Goal: Information Seeking & Learning: Check status

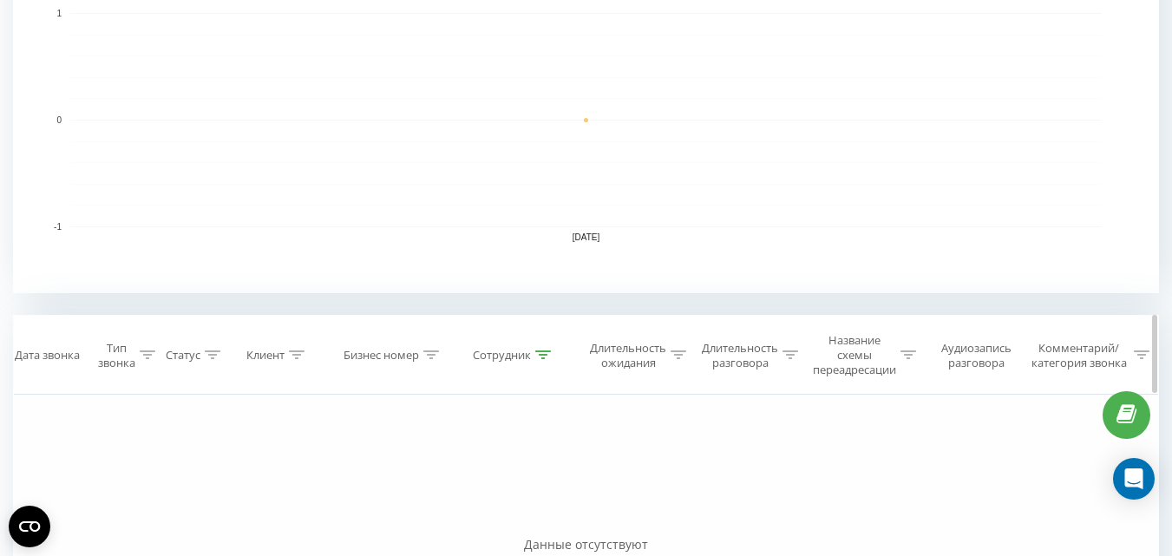
click at [540, 360] on div at bounding box center [543, 355] width 16 height 15
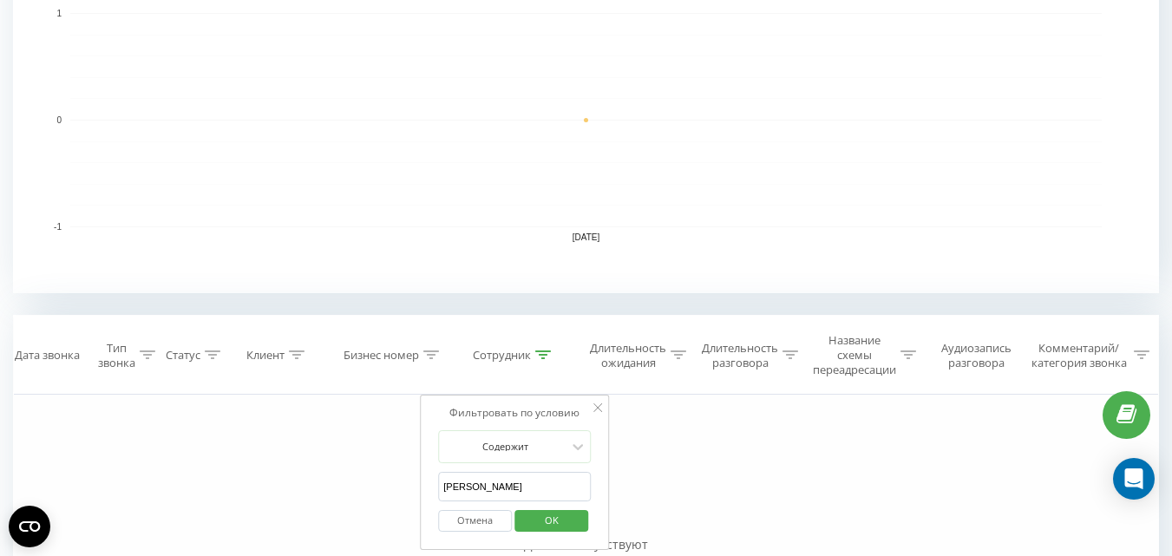
click at [496, 488] on input "[PERSON_NAME]" at bounding box center [514, 487] width 153 height 30
type input "лісова"
click at [565, 523] on span "OK" at bounding box center [551, 519] width 49 height 27
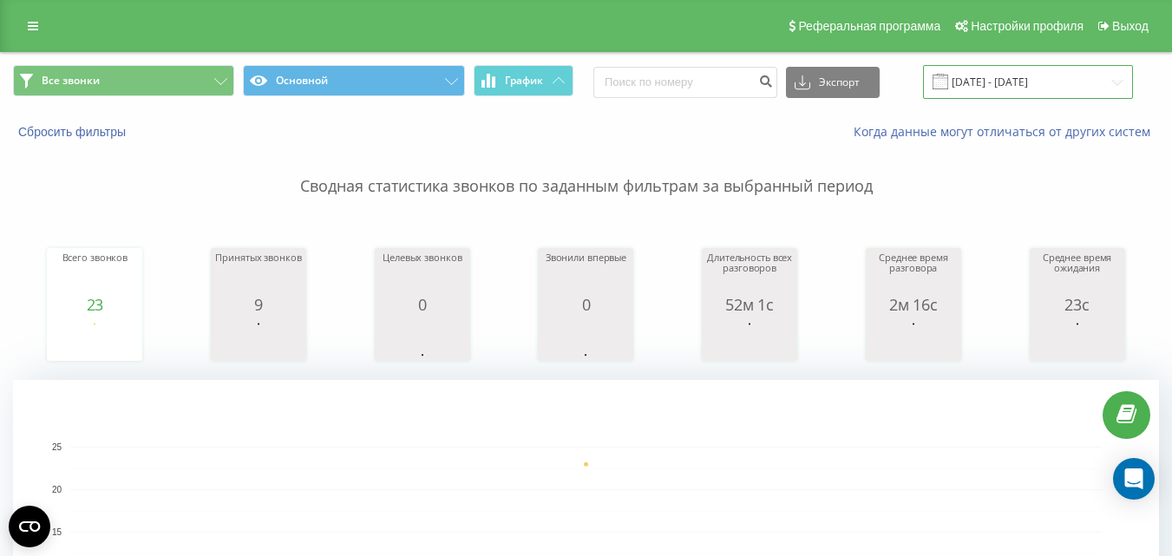
click at [987, 69] on input "[DATE] - [DATE]" at bounding box center [1028, 82] width 210 height 34
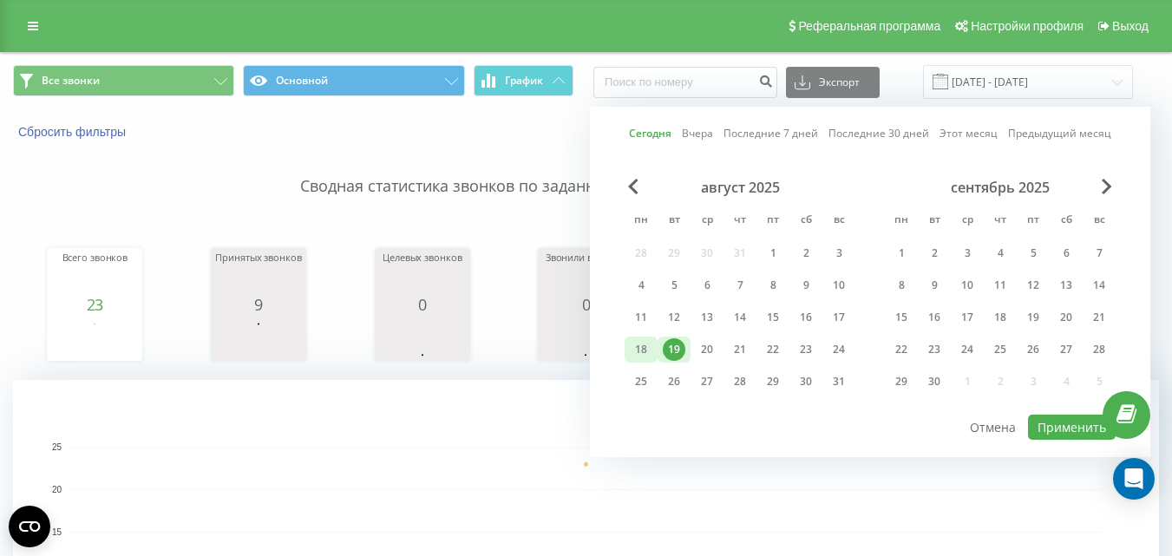
click at [643, 345] on div "18" at bounding box center [641, 349] width 23 height 23
click at [770, 318] on div "15" at bounding box center [772, 317] width 23 height 23
click at [671, 351] on div "19" at bounding box center [674, 349] width 23 height 23
click at [772, 311] on div "15" at bounding box center [772, 317] width 23 height 23
click at [1056, 425] on button "Применить" at bounding box center [1072, 427] width 88 height 25
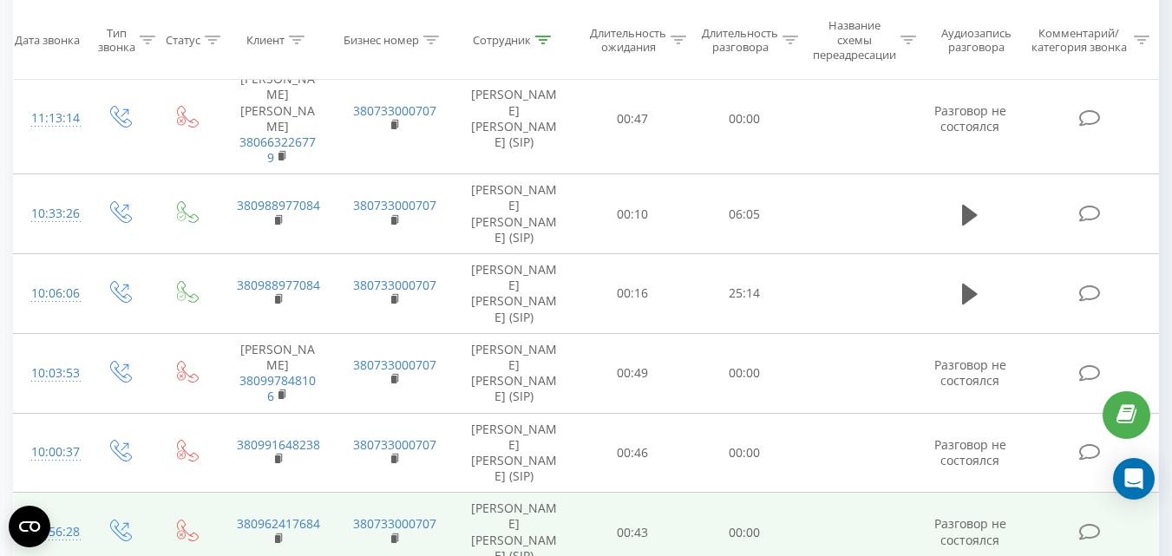
scroll to position [1561, 0]
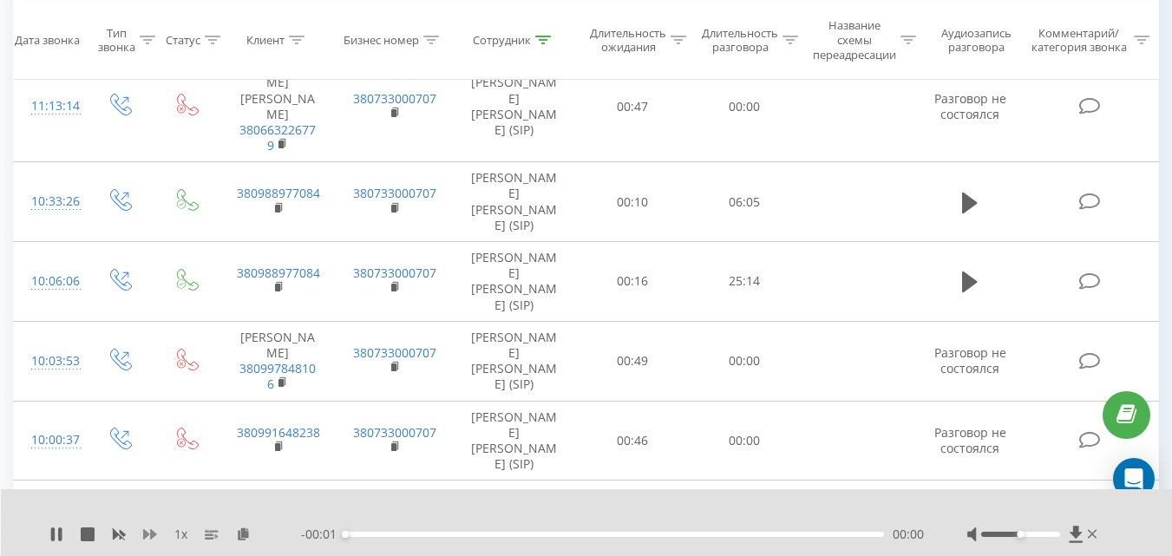
click at [147, 531] on icon at bounding box center [150, 534] width 14 height 14
click at [1056, 535] on div at bounding box center [1020, 534] width 79 height 5
click at [148, 529] on icon at bounding box center [150, 534] width 14 height 14
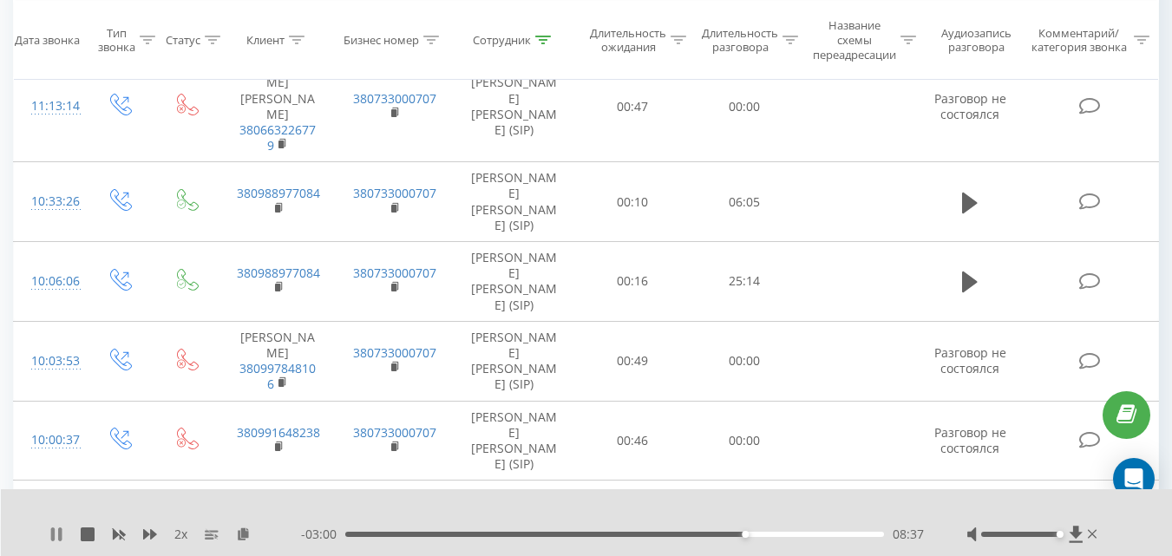
click at [51, 533] on icon at bounding box center [52, 534] width 3 height 14
click at [53, 530] on icon at bounding box center [56, 534] width 10 height 14
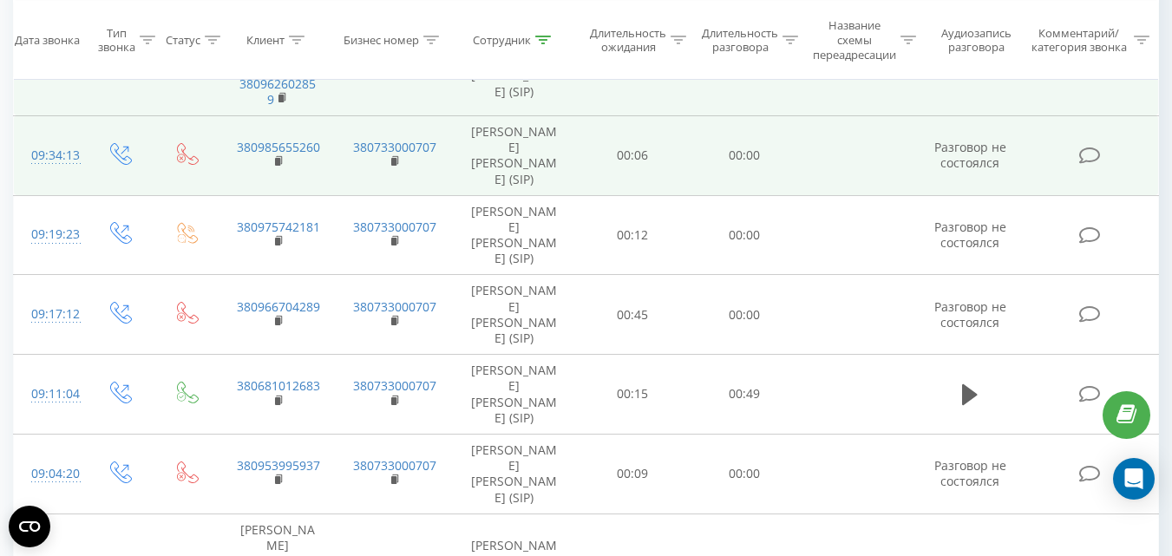
scroll to position [2102, 0]
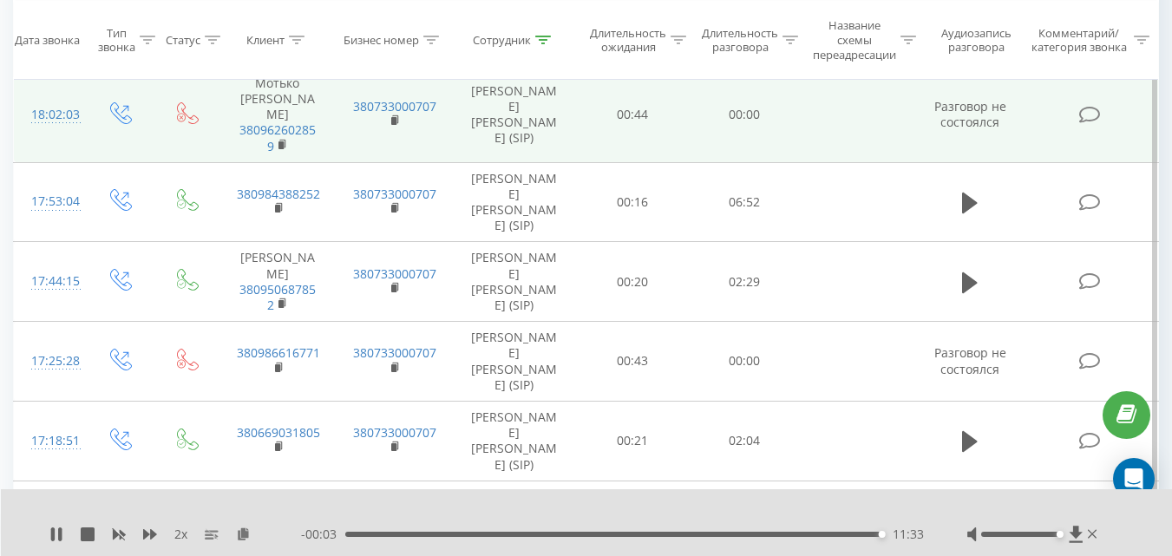
scroll to position [879, 0]
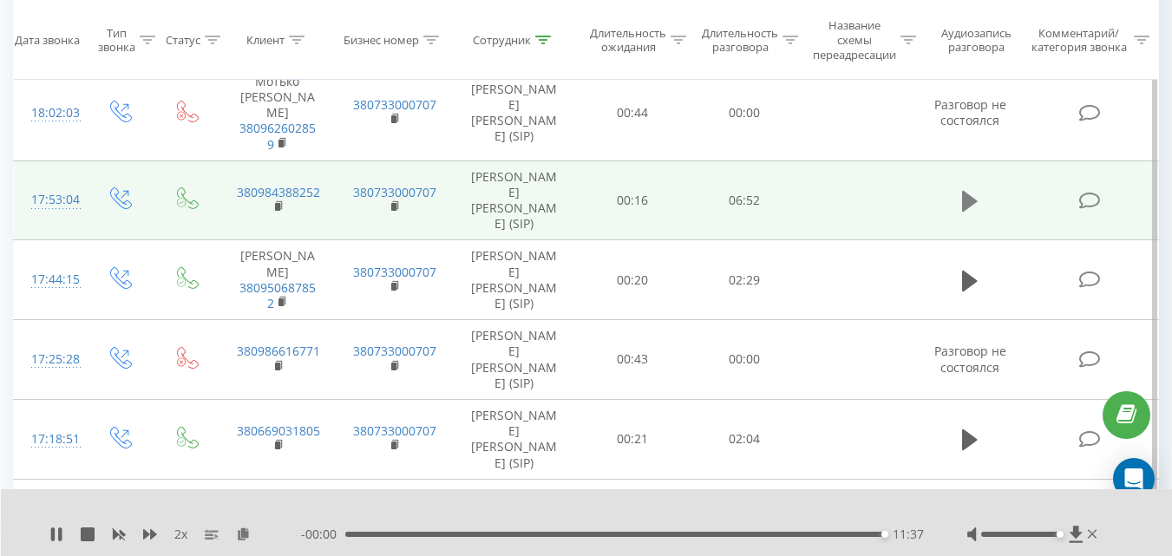
click at [966, 191] on icon at bounding box center [970, 201] width 16 height 21
click at [1147, 23] on icon "close" at bounding box center [1146, 26] width 12 height 14
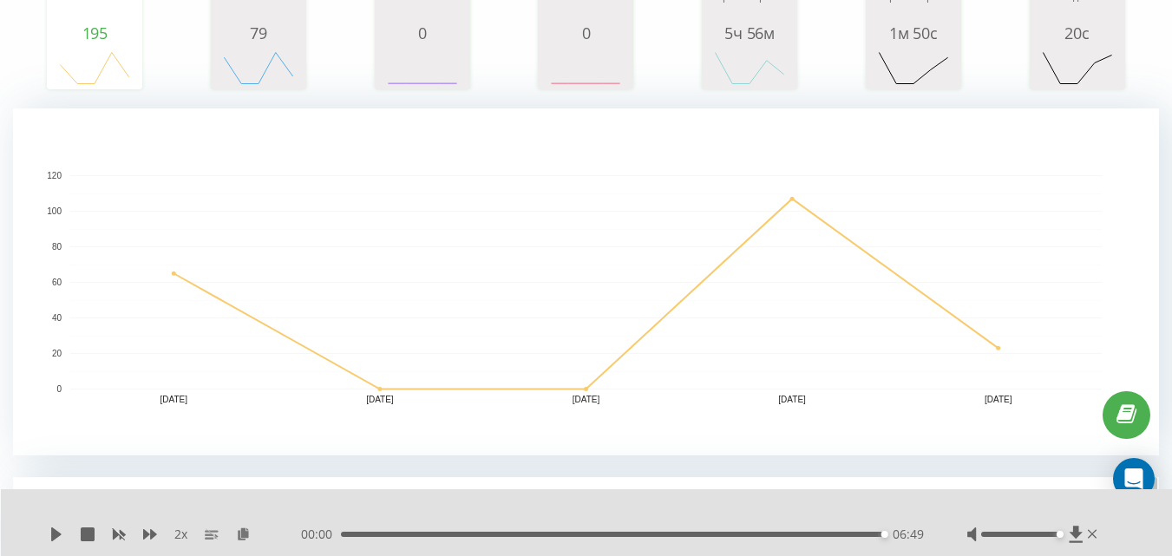
scroll to position [0, 0]
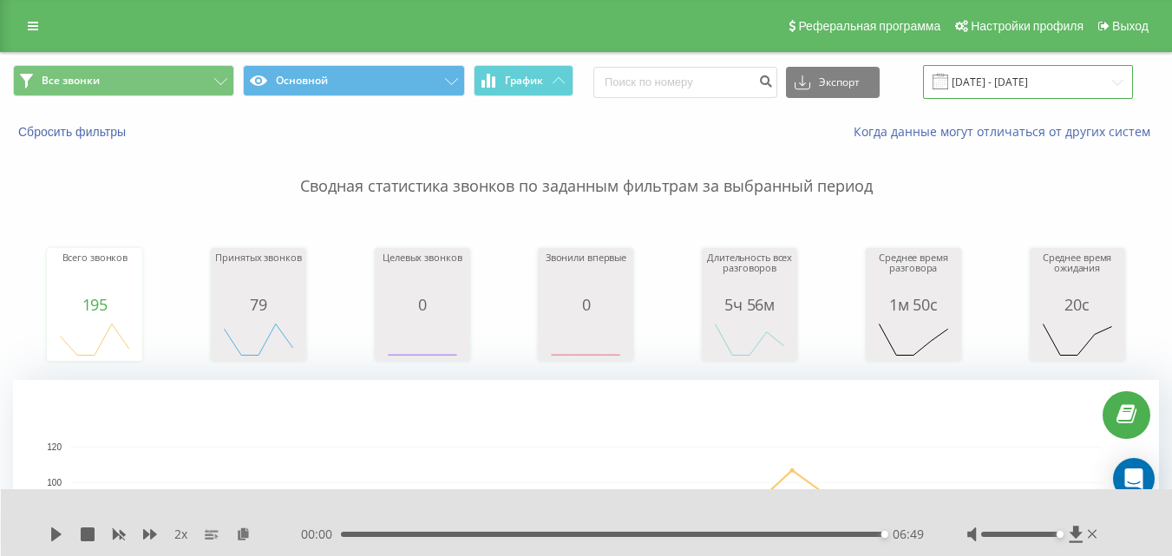
click at [1035, 80] on input "[DATE] - [DATE]" at bounding box center [1028, 82] width 210 height 34
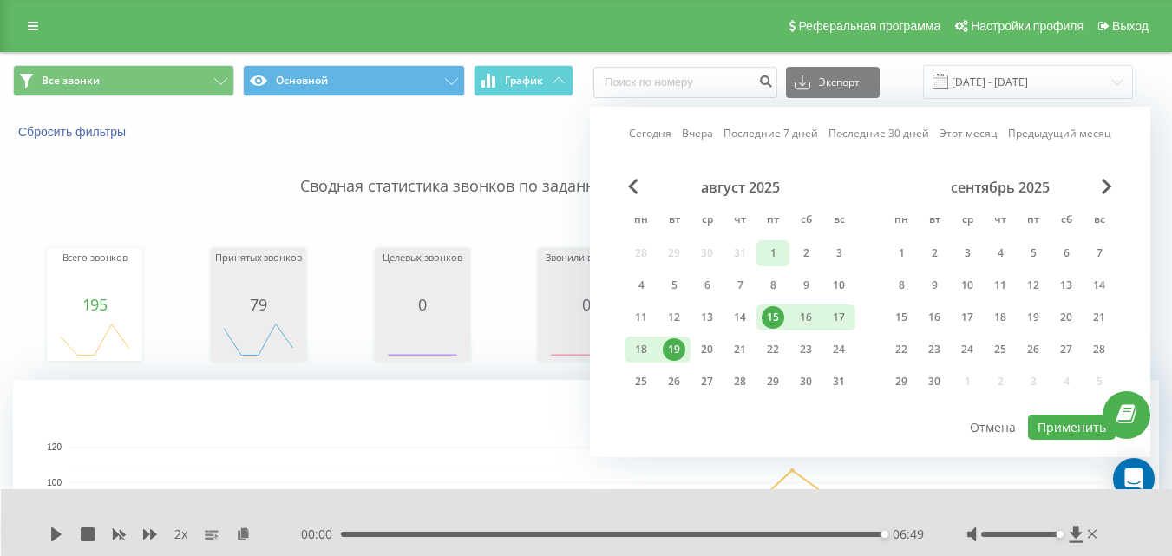
click at [773, 245] on div "1" at bounding box center [772, 253] width 23 height 23
click at [675, 345] on div "19" at bounding box center [674, 349] width 23 height 23
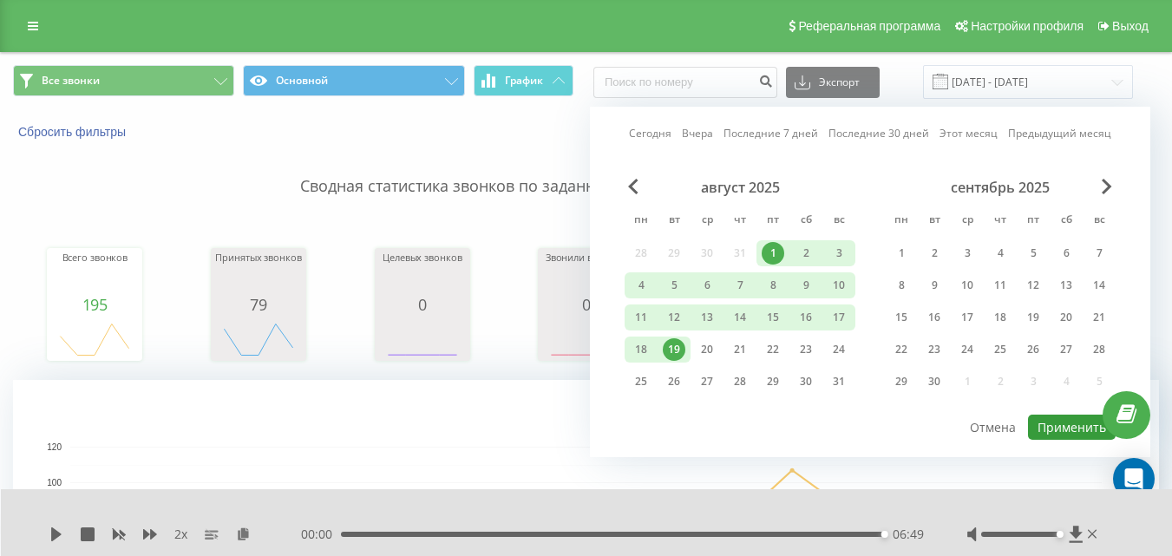
click at [1072, 421] on button "Применить" at bounding box center [1072, 427] width 88 height 25
type input "[DATE] - [DATE]"
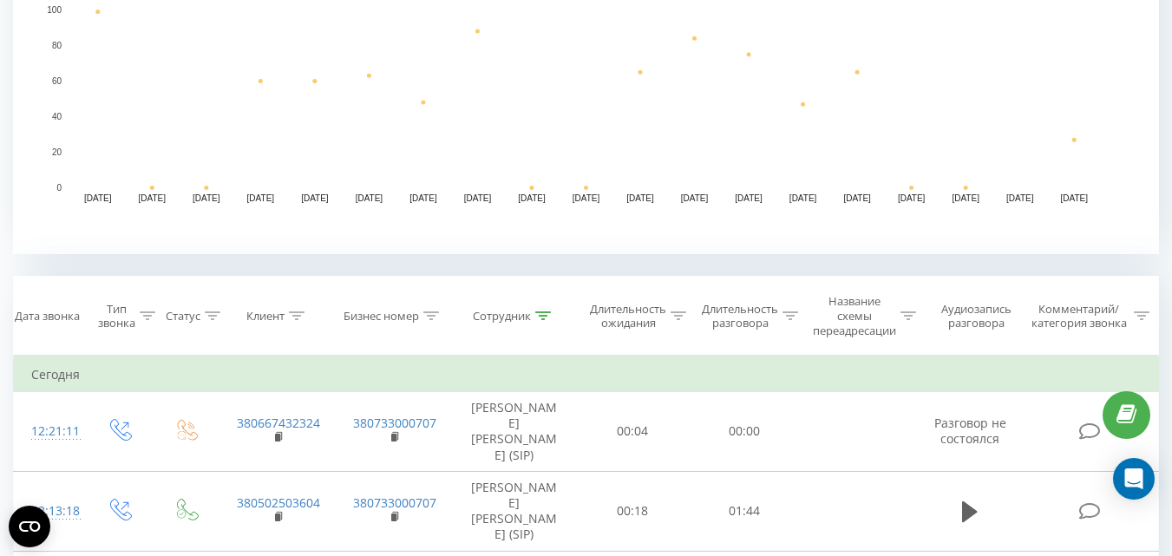
scroll to position [520, 0]
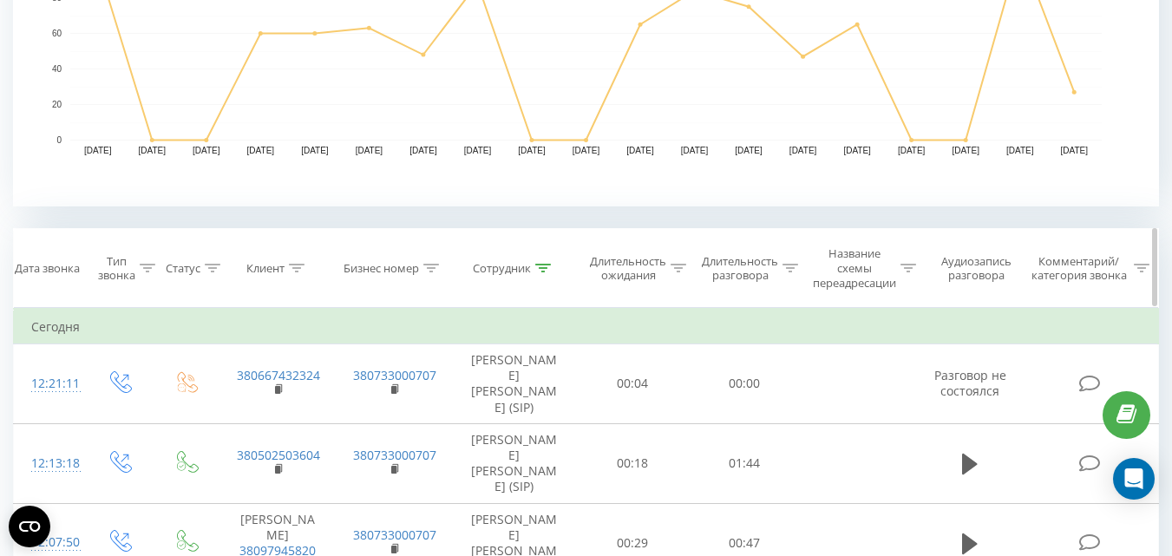
click at [295, 270] on icon at bounding box center [297, 268] width 16 height 9
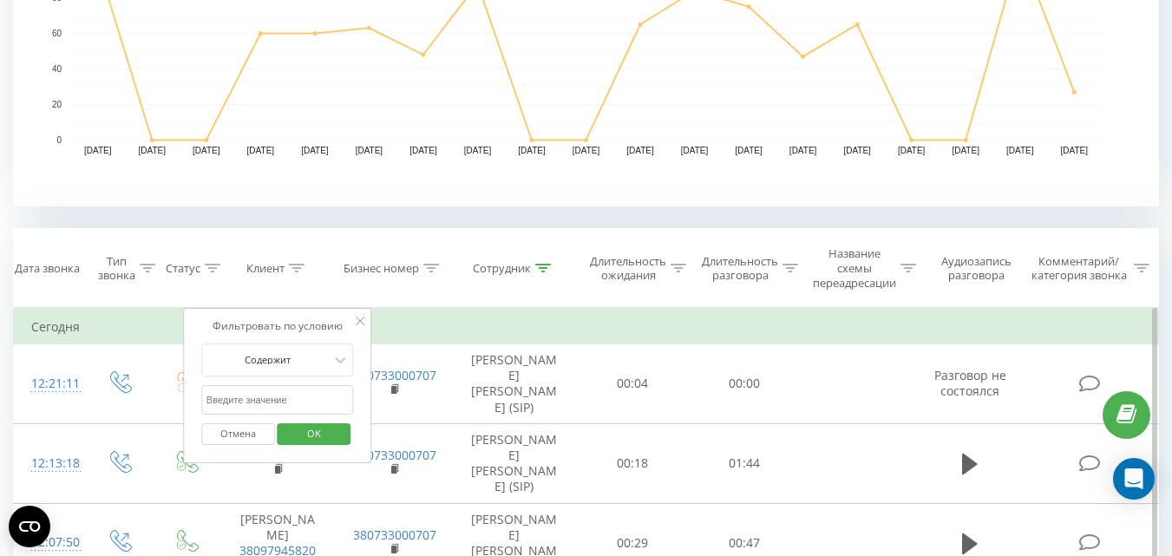
click at [245, 403] on input "text" at bounding box center [277, 400] width 153 height 30
paste input "380508624956"
click at [336, 437] on span "OK" at bounding box center [314, 433] width 49 height 27
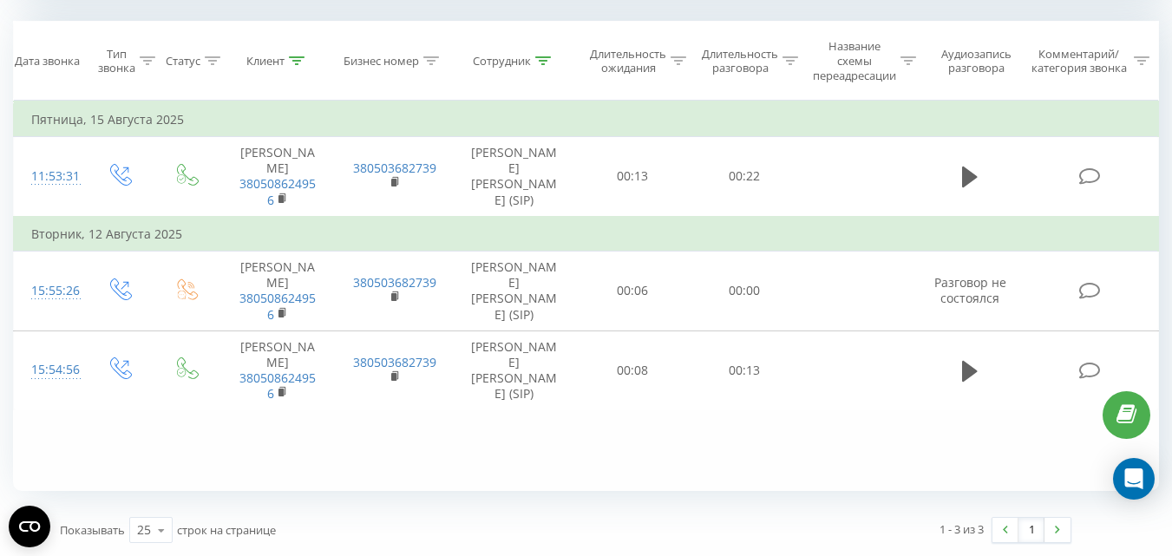
scroll to position [728, 0]
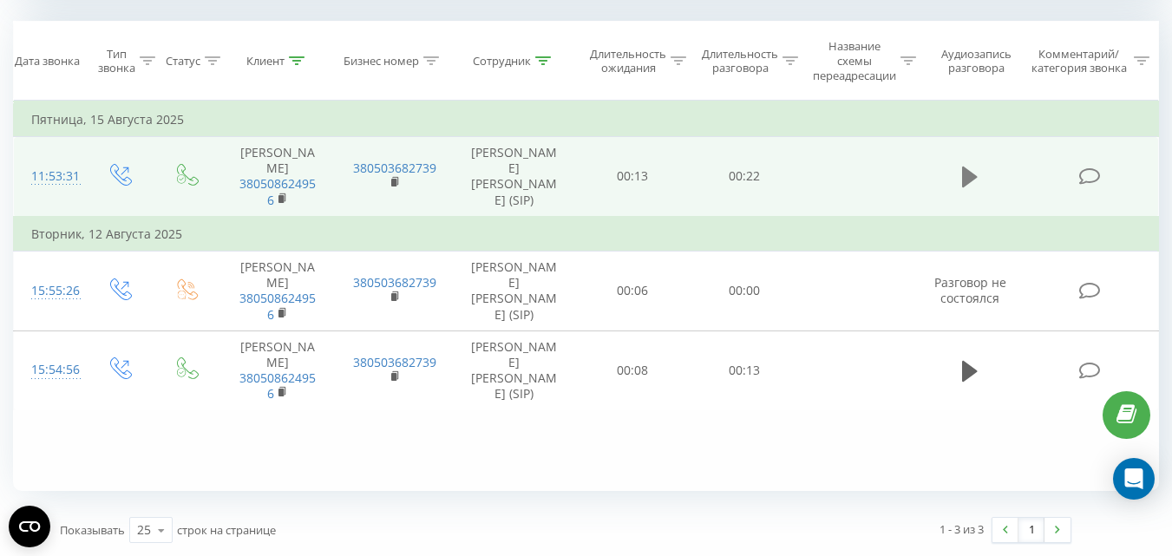
click at [968, 167] on icon at bounding box center [970, 177] width 16 height 21
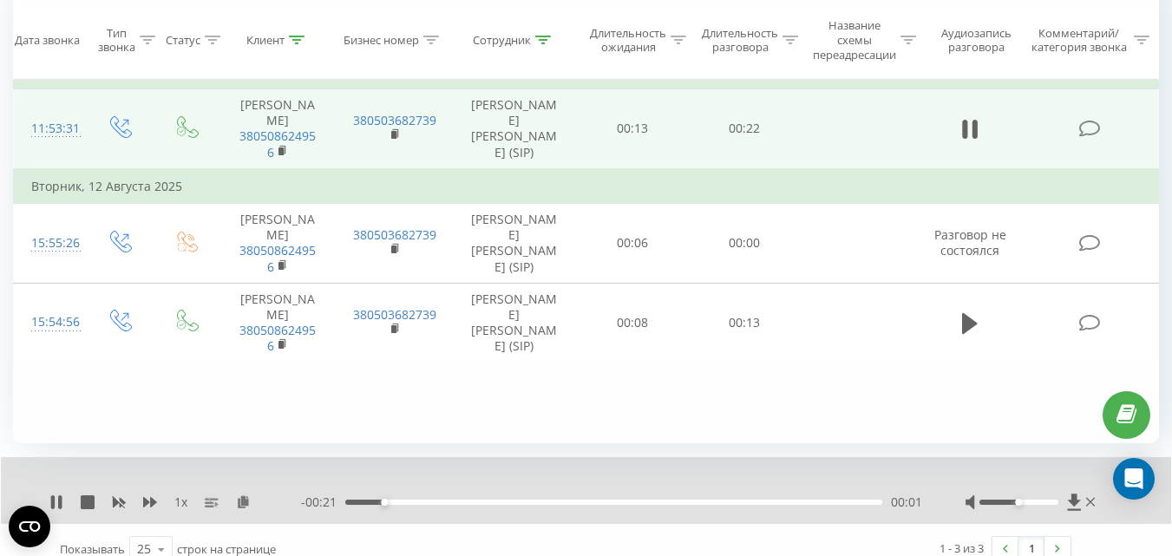
scroll to position [794, 0]
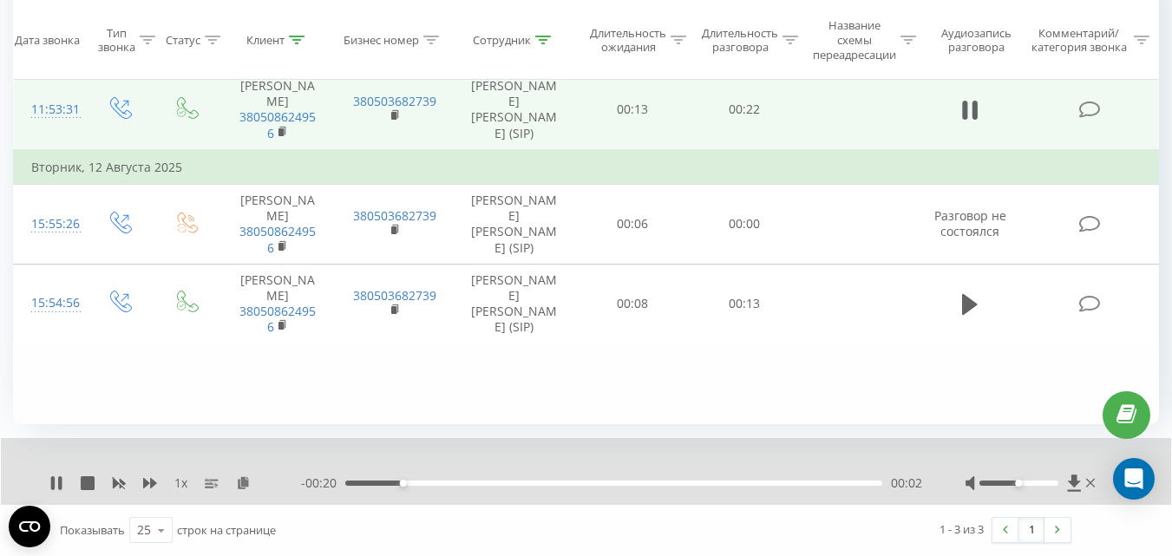
click at [1054, 485] on div at bounding box center [1018, 482] width 79 height 5
click at [148, 484] on icon at bounding box center [150, 483] width 14 height 10
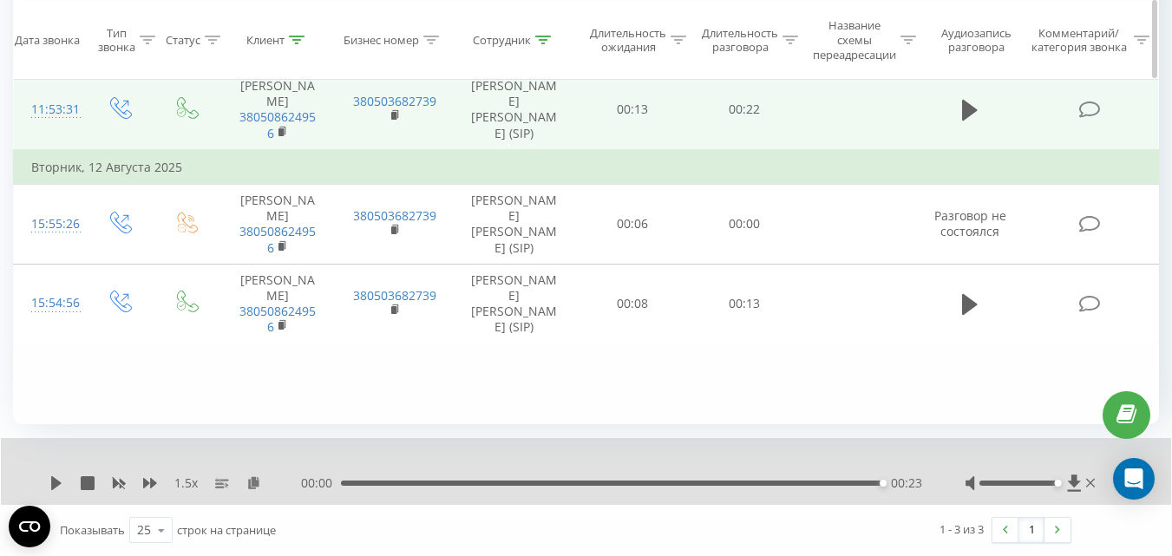
click at [288, 42] on div "Клиент" at bounding box center [275, 40] width 58 height 15
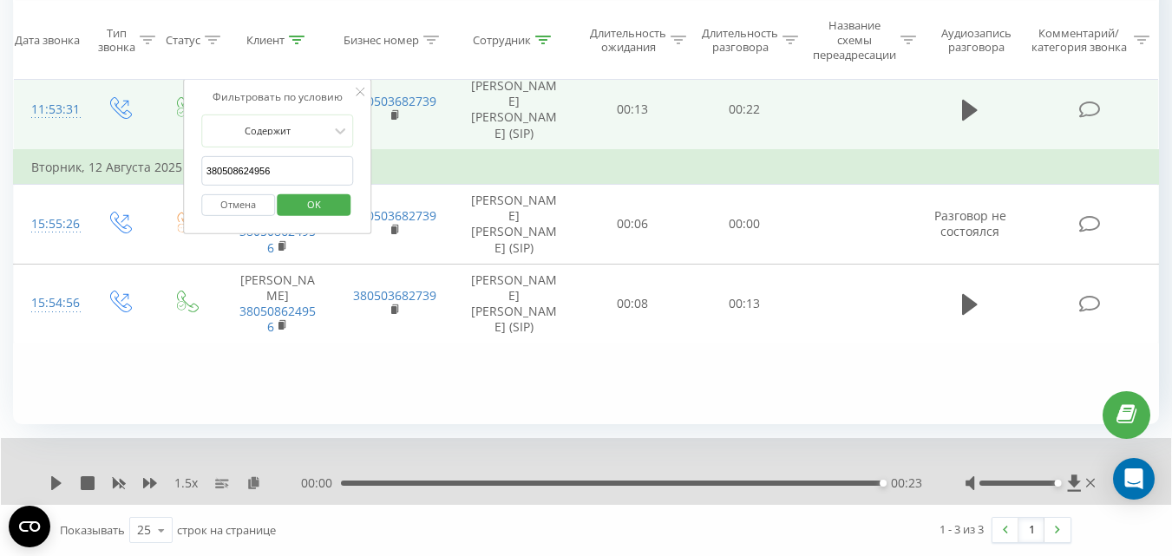
click at [247, 163] on input "380508624956" at bounding box center [277, 171] width 153 height 30
paste input "936611362"
click at [311, 199] on span "OK" at bounding box center [314, 204] width 49 height 27
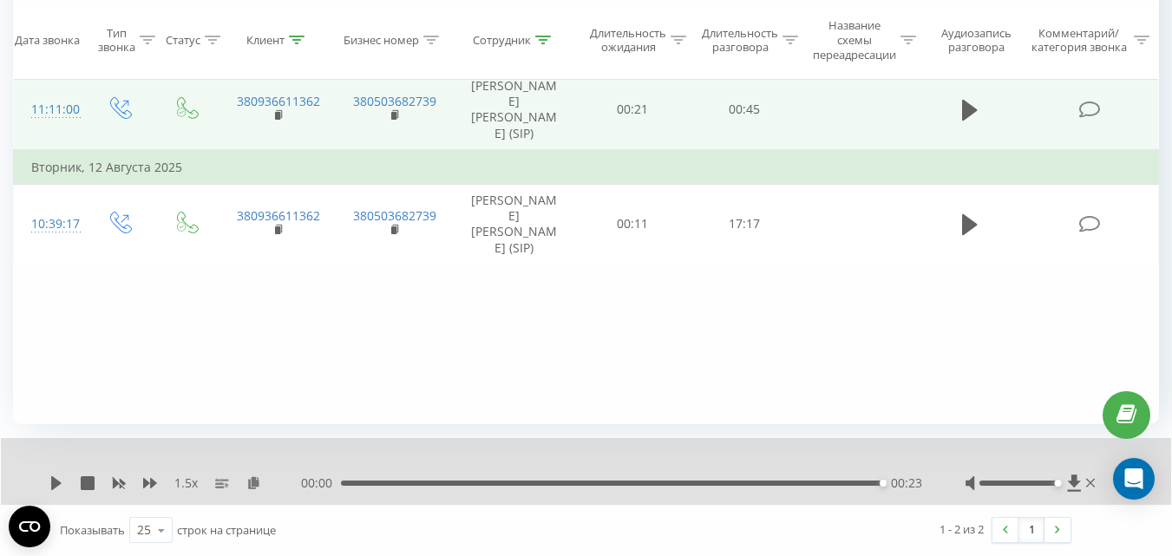
scroll to position [708, 0]
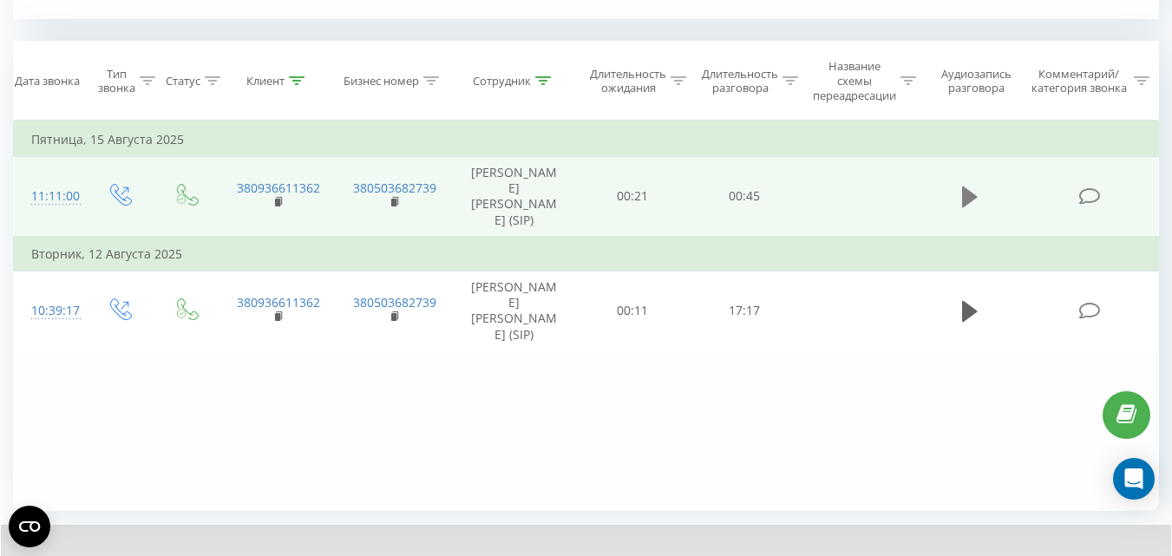
click at [967, 188] on icon at bounding box center [970, 196] width 16 height 21
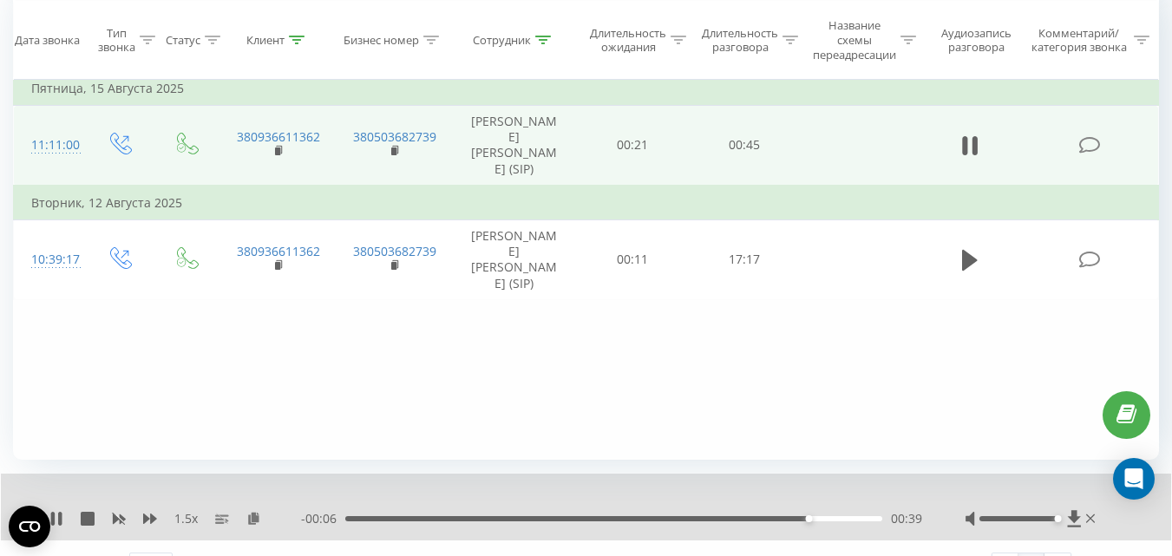
scroll to position [794, 0]
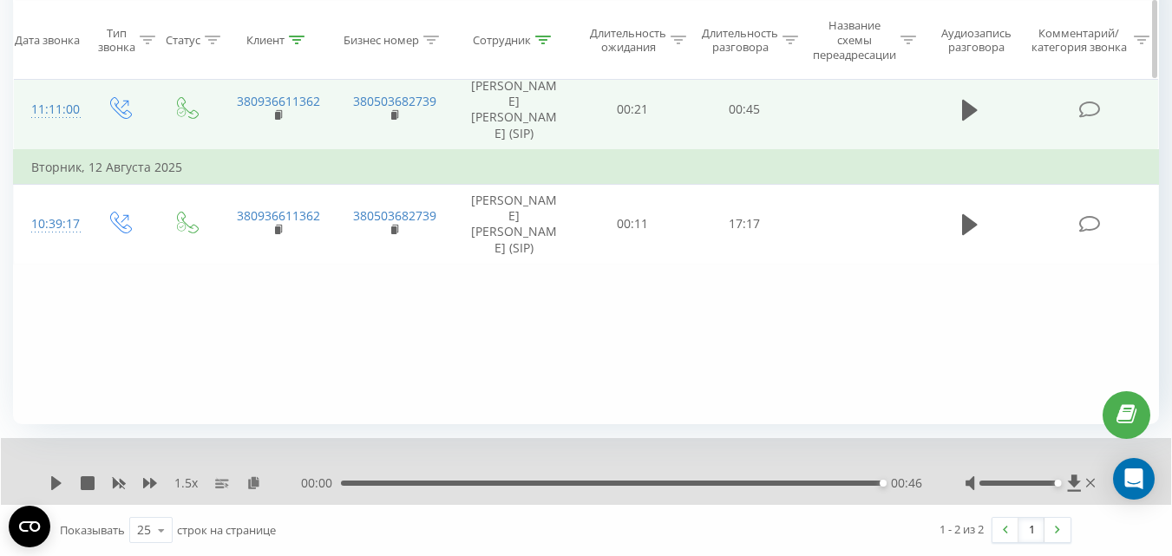
click at [294, 44] on div at bounding box center [297, 40] width 16 height 15
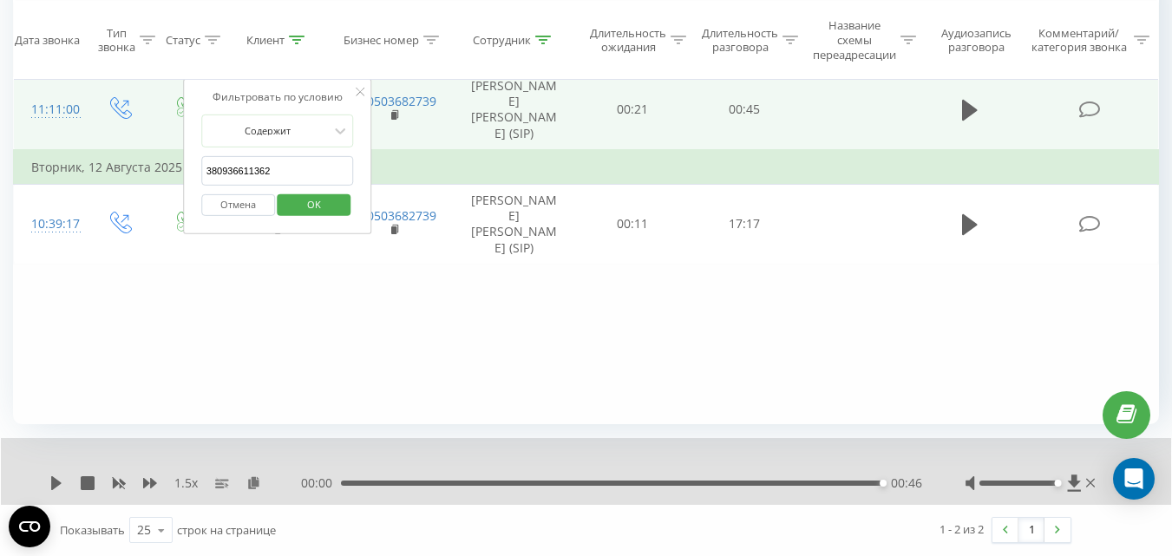
click at [260, 172] on input "380936611362" at bounding box center [277, 171] width 153 height 30
paste input "660438357"
click at [289, 197] on button "OK" at bounding box center [315, 205] width 74 height 22
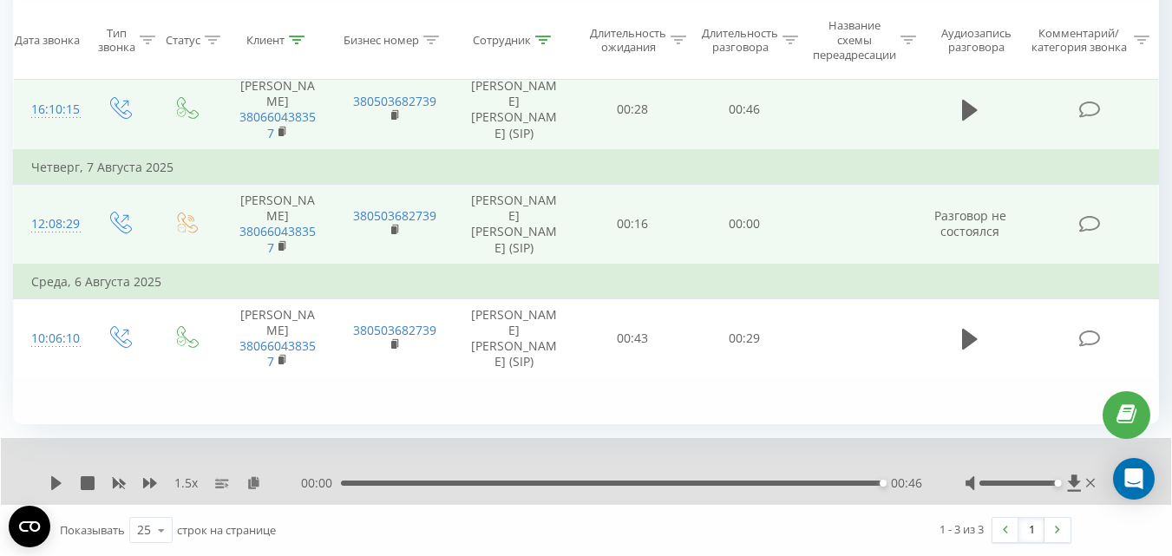
scroll to position [708, 0]
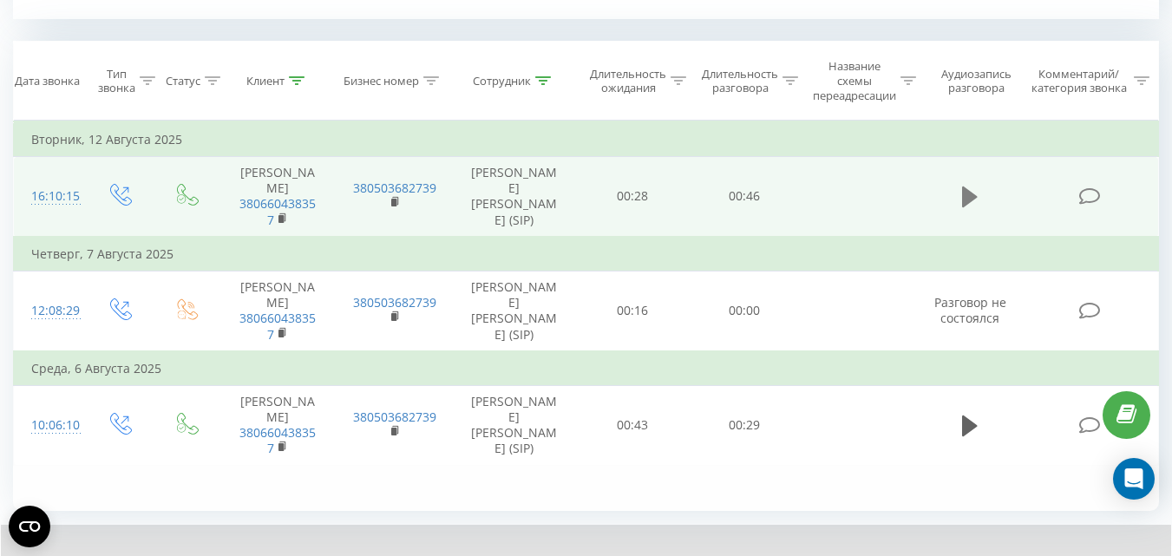
click at [964, 195] on icon at bounding box center [970, 196] width 16 height 21
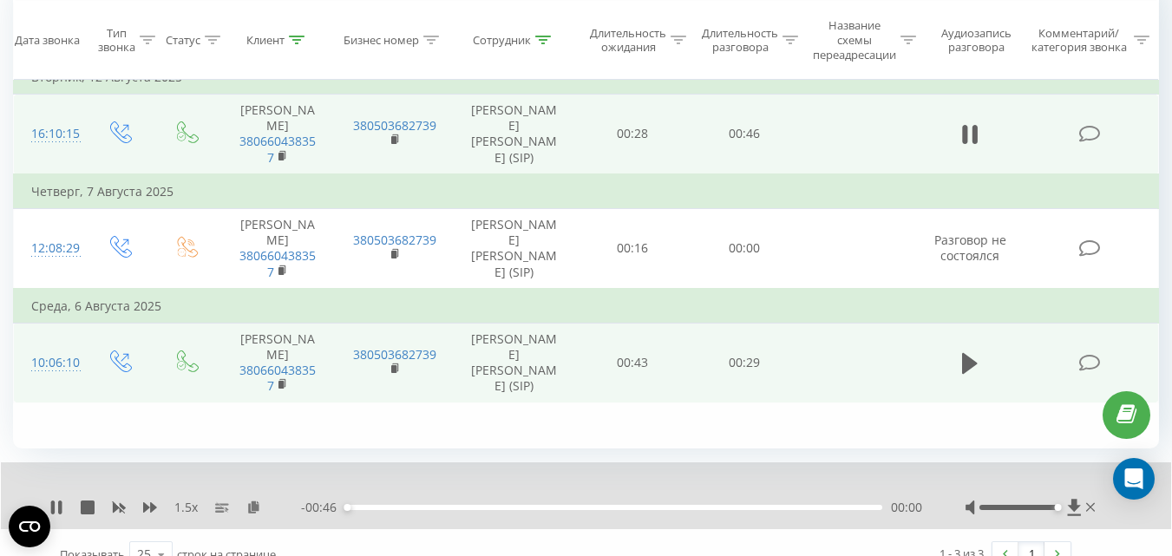
scroll to position [794, 0]
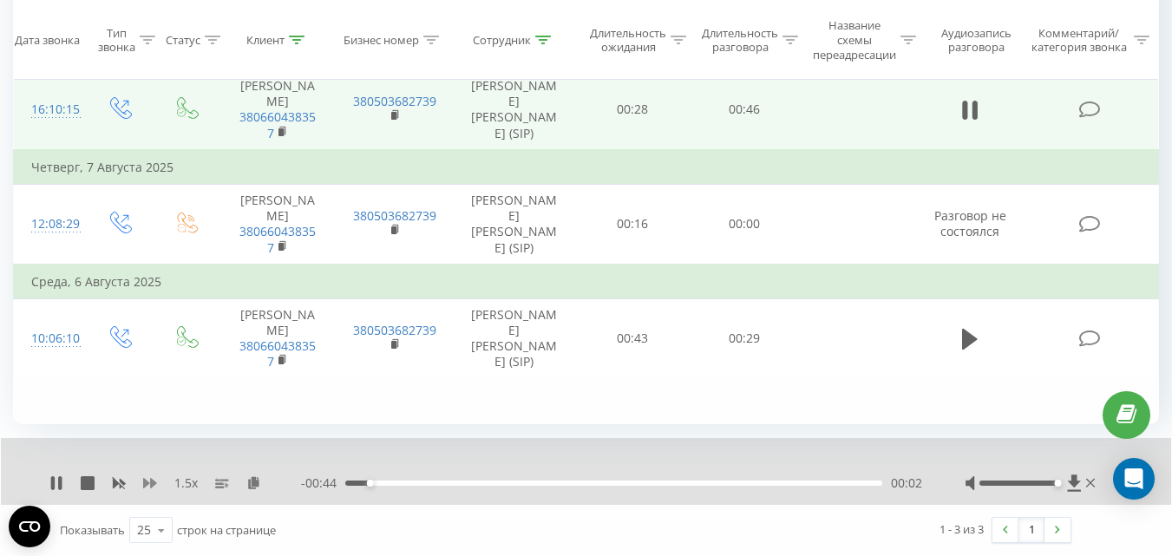
click at [147, 480] on icon at bounding box center [150, 483] width 14 height 10
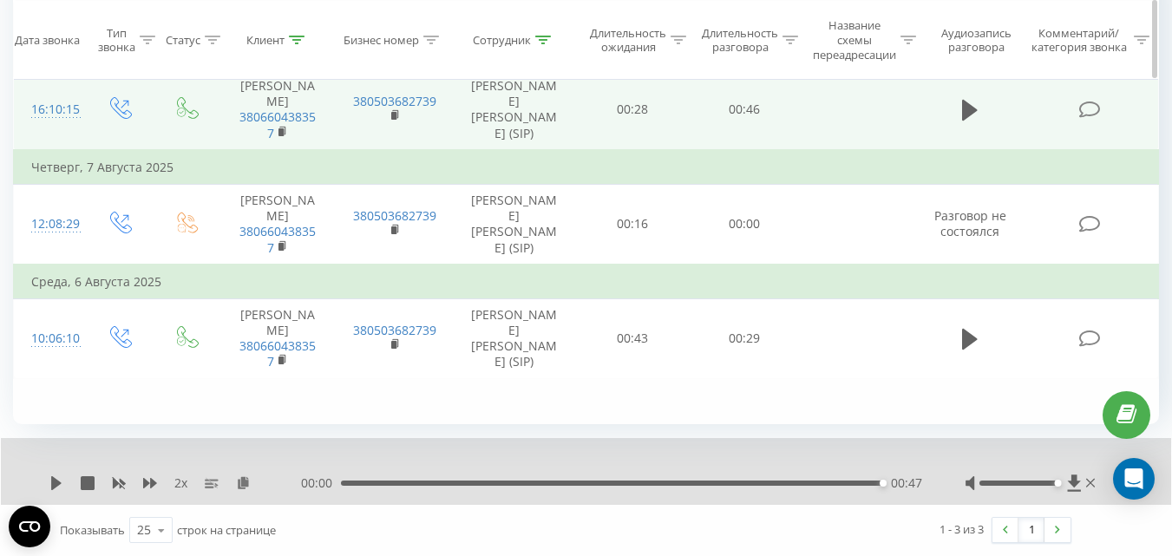
click at [291, 34] on div at bounding box center [297, 40] width 16 height 15
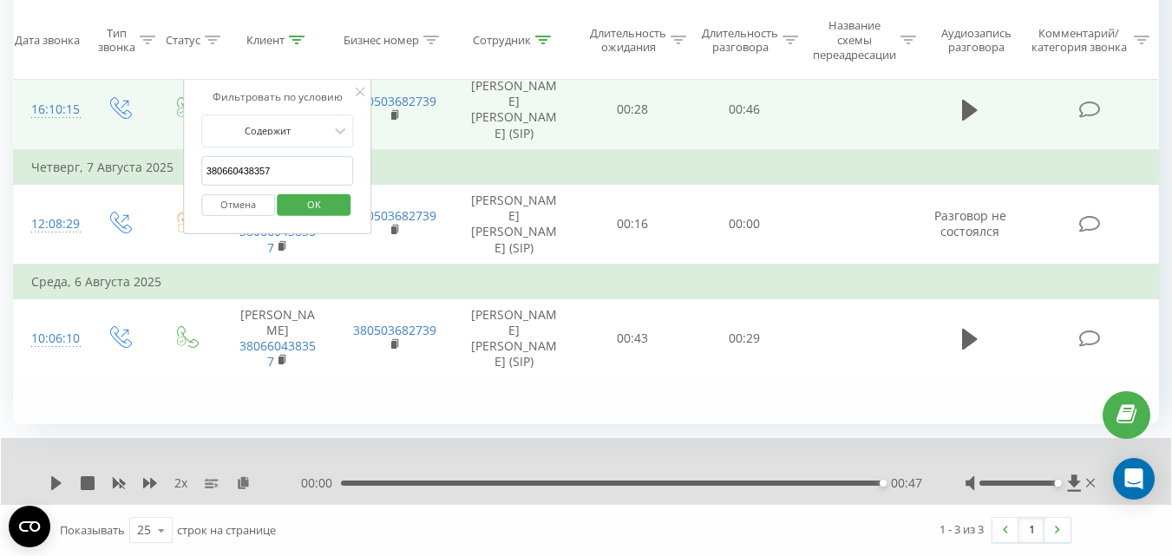
click at [271, 175] on input "380660438357" at bounding box center [277, 171] width 153 height 30
paste input "985258092"
click at [332, 205] on span "OK" at bounding box center [314, 204] width 49 height 27
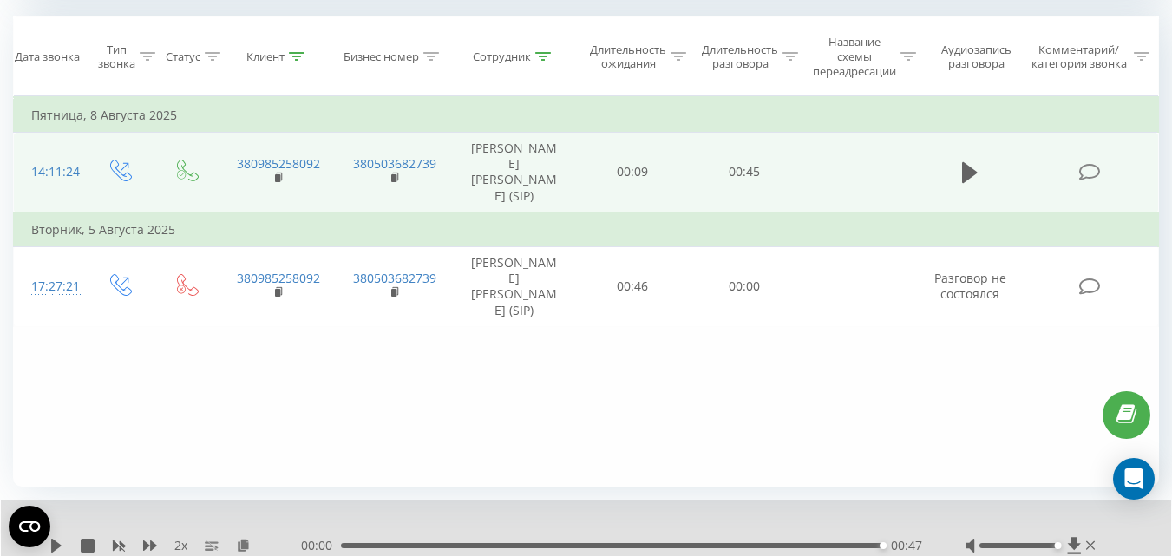
scroll to position [708, 0]
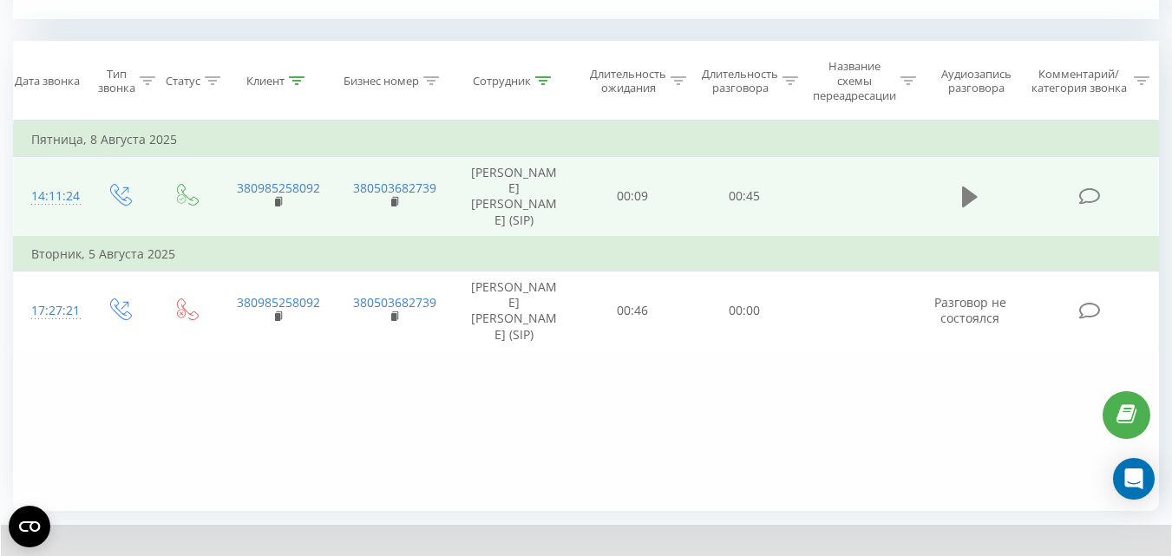
click at [969, 186] on icon at bounding box center [970, 196] width 16 height 21
click at [295, 82] on icon at bounding box center [297, 80] width 16 height 9
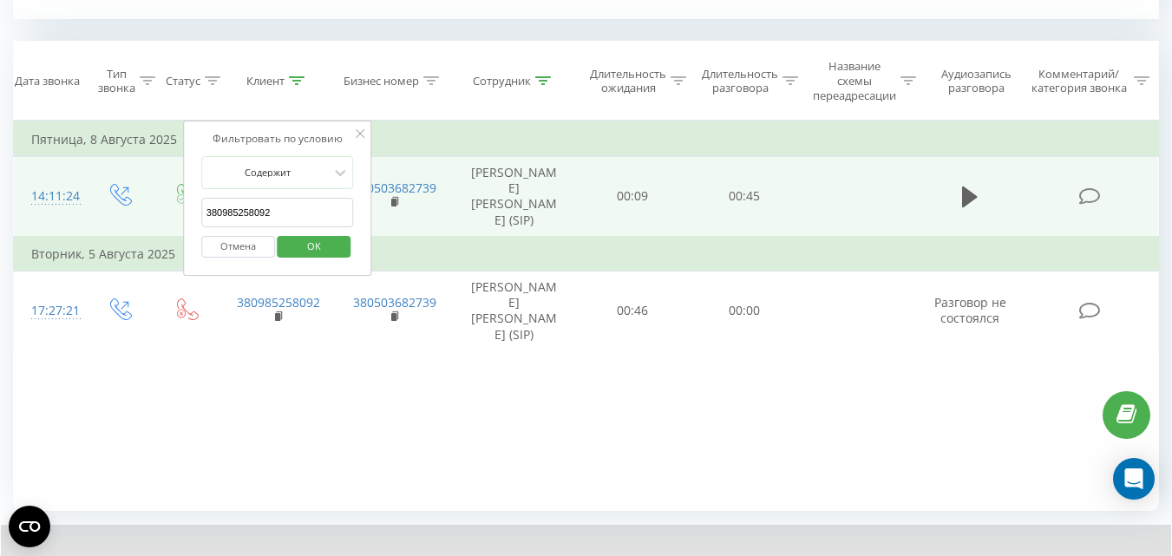
click at [254, 208] on input "380985258092" at bounding box center [277, 213] width 153 height 30
paste input "688450645"
click at [310, 235] on span "OK" at bounding box center [314, 245] width 49 height 27
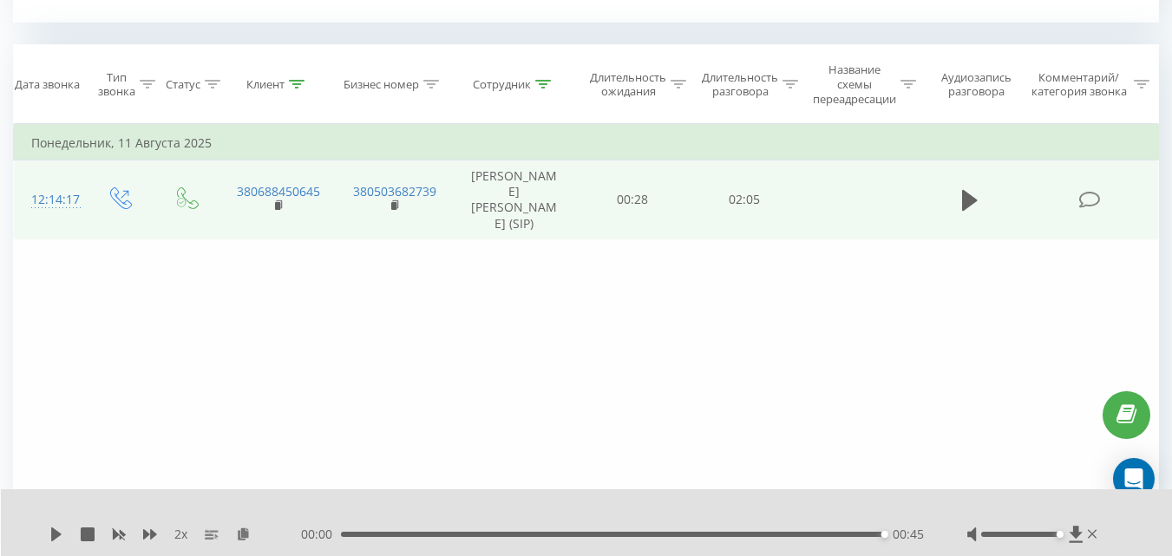
scroll to position [621, 0]
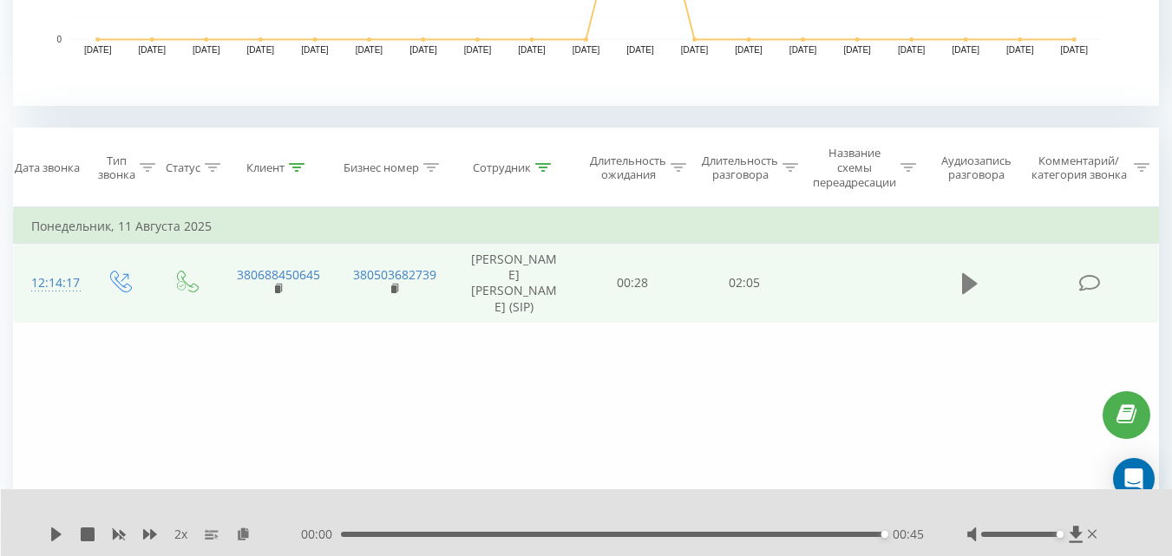
click at [967, 273] on icon at bounding box center [970, 283] width 16 height 21
click at [596, 529] on div "00:00 02:05 02:05" at bounding box center [612, 534] width 623 height 17
click at [593, 532] on div "02:05" at bounding box center [612, 534] width 543 height 5
click at [53, 530] on icon at bounding box center [56, 534] width 10 height 14
click at [297, 165] on icon at bounding box center [297, 167] width 16 height 9
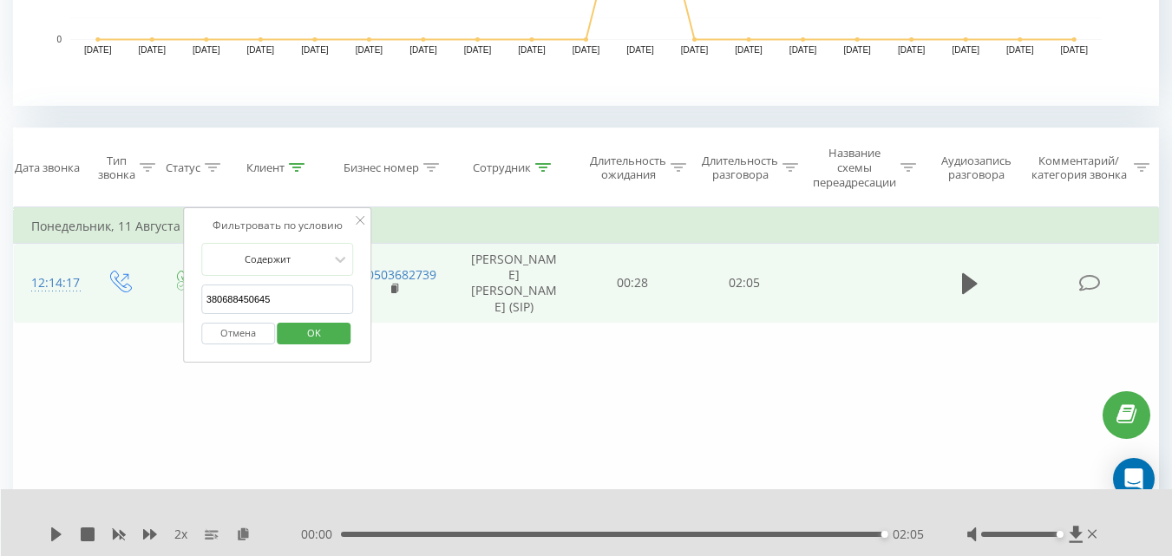
click at [248, 296] on input "380688450645" at bounding box center [277, 299] width 153 height 30
paste input "64896490"
type input "380664896490"
click at [323, 338] on span "OK" at bounding box center [314, 332] width 49 height 27
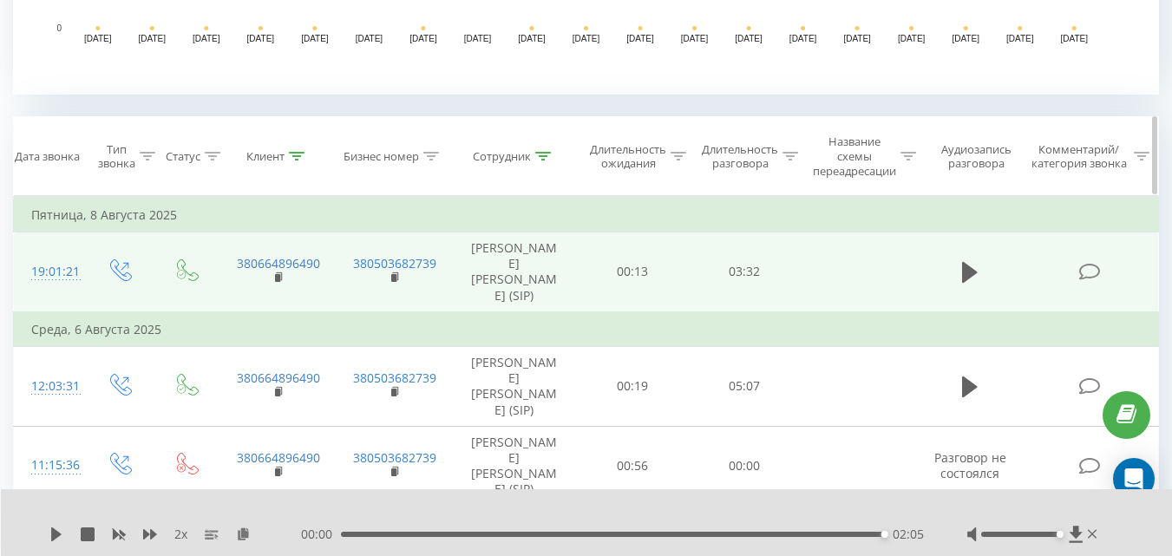
scroll to position [657, 0]
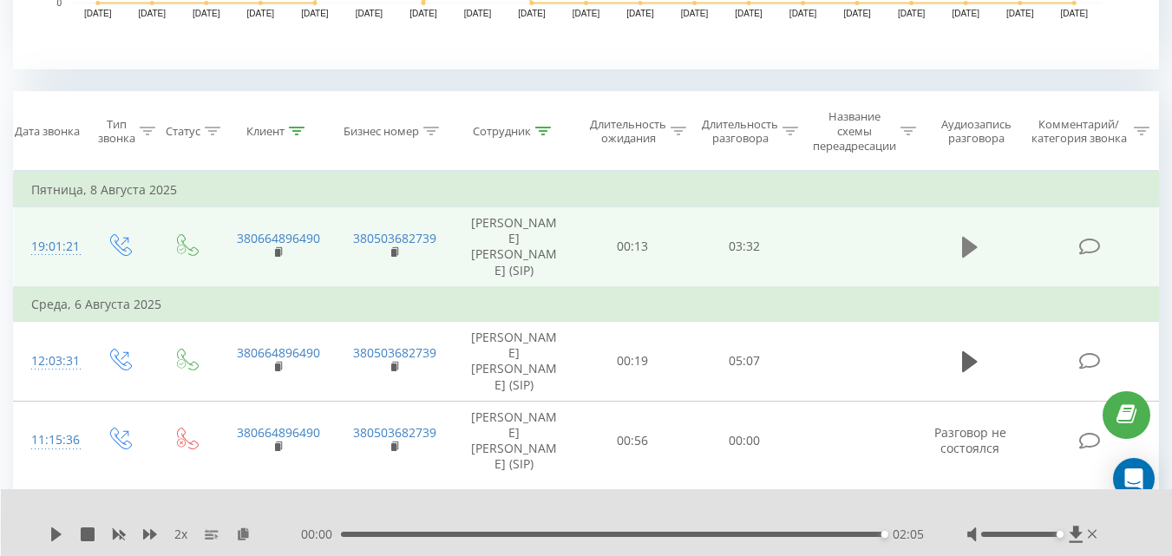
click at [967, 237] on icon at bounding box center [970, 247] width 16 height 21
click at [287, 126] on div "Клиент" at bounding box center [275, 131] width 58 height 15
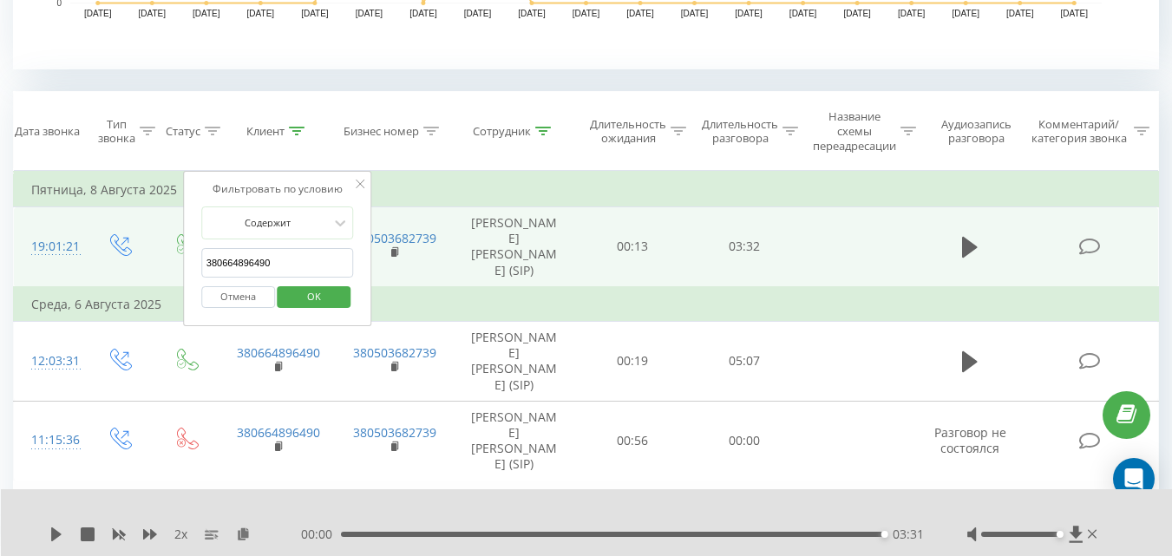
click at [237, 308] on button "Отмена" at bounding box center [238, 297] width 74 height 22
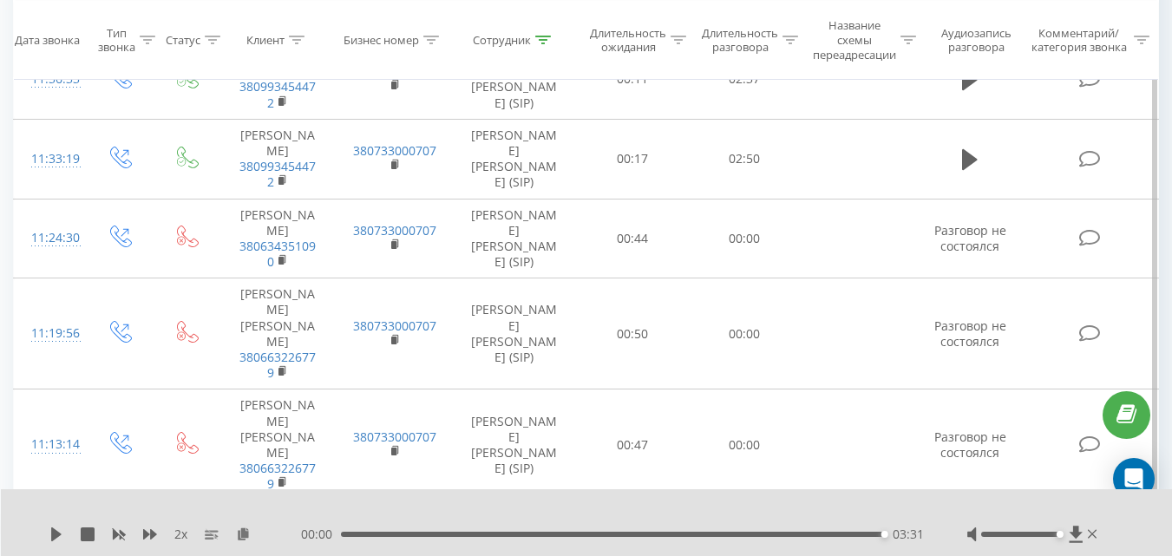
scroll to position [1785, 0]
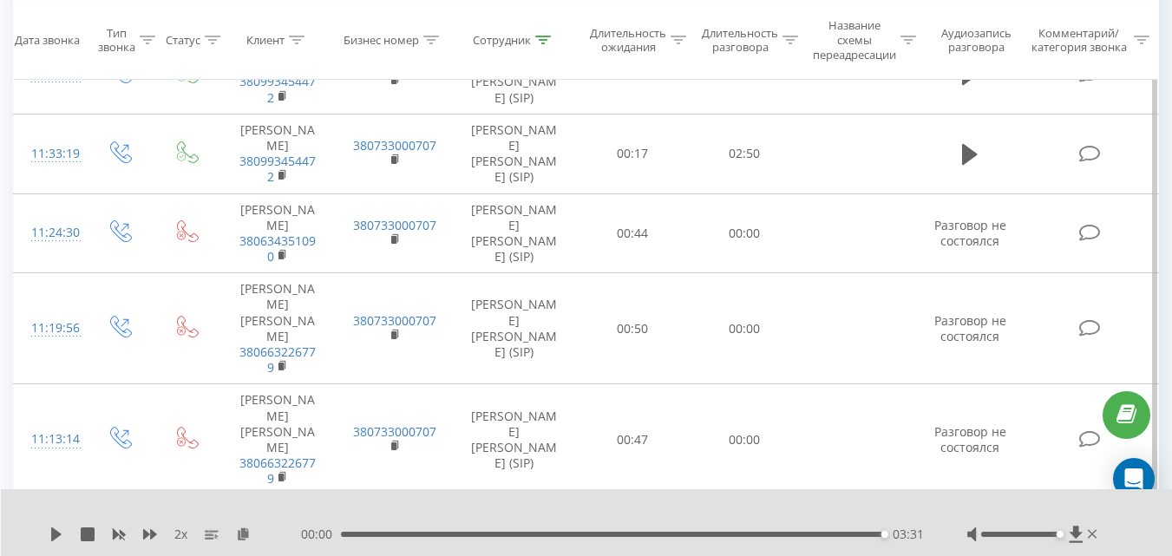
click at [961, 523] on button at bounding box center [970, 536] width 26 height 26
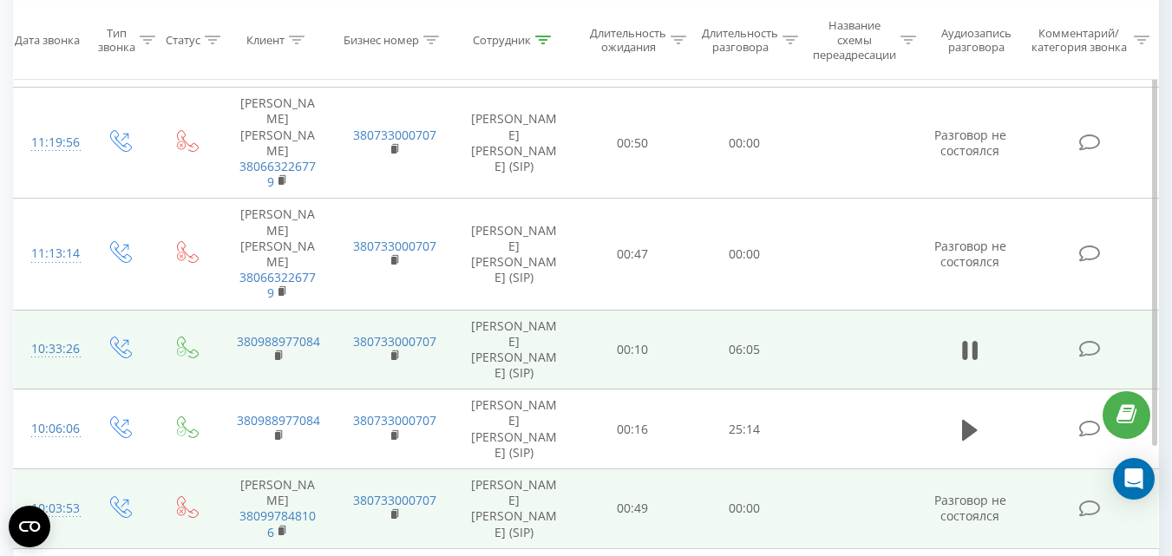
scroll to position [1993, 0]
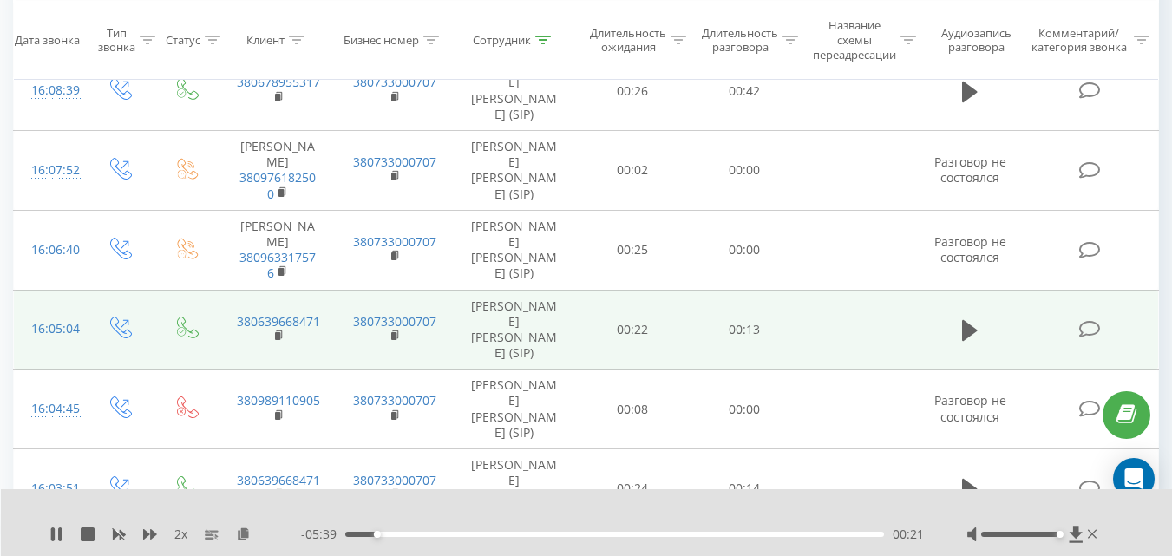
scroll to position [1139, 0]
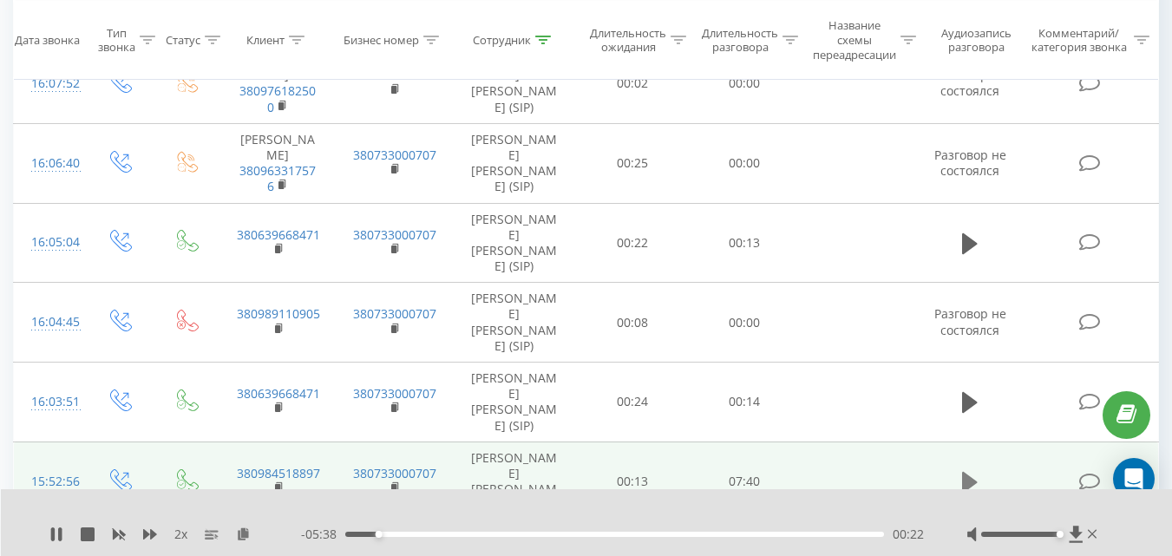
click at [977, 470] on icon at bounding box center [970, 482] width 16 height 24
